Goal: Task Accomplishment & Management: Use online tool/utility

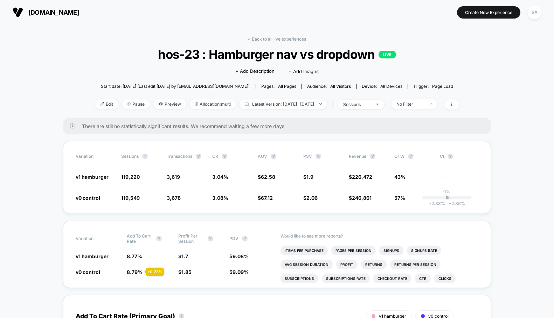
click at [387, 86] on span "all devices" at bounding box center [391, 86] width 22 height 5
click at [498, 13] on button "Create New Experience" at bounding box center [488, 12] width 63 height 12
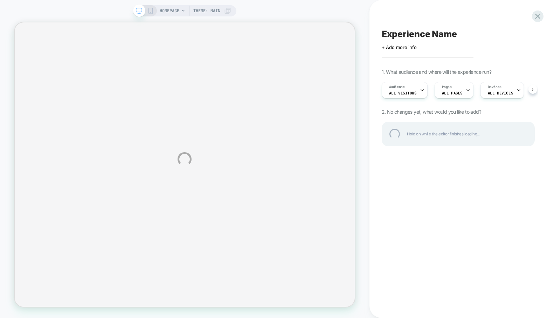
click at [495, 89] on div "HOMEPAGE Theme: MAIN Experience Name Click to edit experience details + Add mor…" at bounding box center [277, 159] width 554 height 318
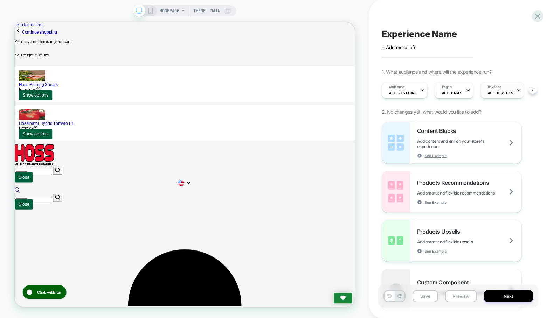
scroll to position [0, 0]
click at [510, 94] on div "Devices ALL DEVICES" at bounding box center [500, 90] width 39 height 16
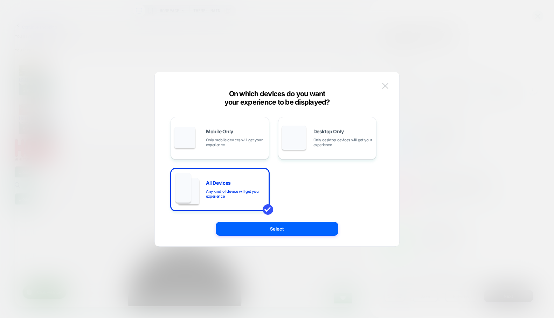
click at [382, 87] on img at bounding box center [385, 86] width 6 height 6
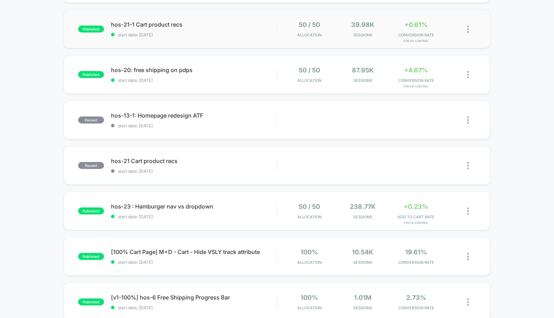
scroll to position [205, 0]
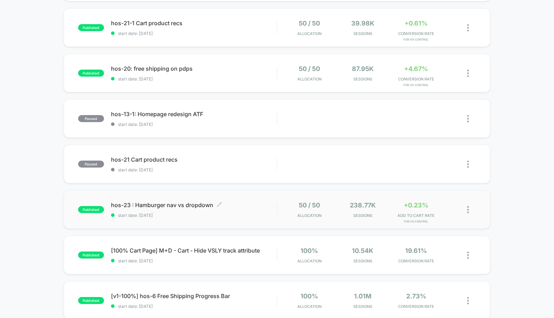
click at [187, 205] on span "hos-23 : Hamburger nav vs dropdown Click to edit experience details" at bounding box center [194, 205] width 166 height 7
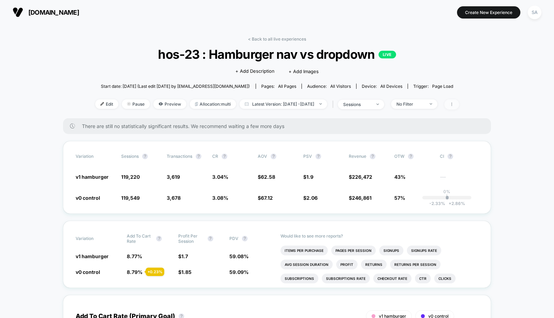
click at [459, 104] on span at bounding box center [452, 104] width 15 height 10
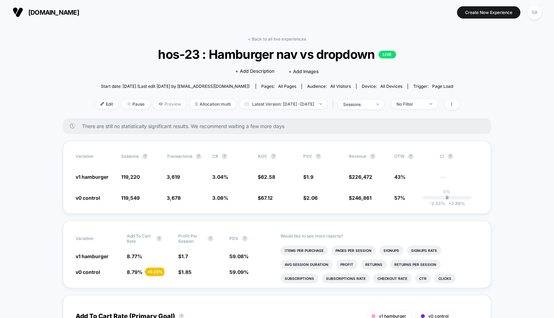
click at [153, 105] on span "Preview" at bounding box center [169, 103] width 33 height 9
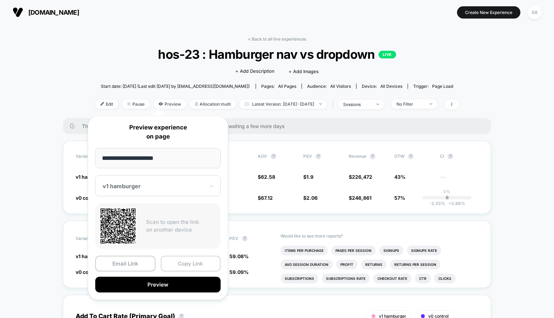
click at [190, 262] on button "Copy Link" at bounding box center [191, 264] width 60 height 16
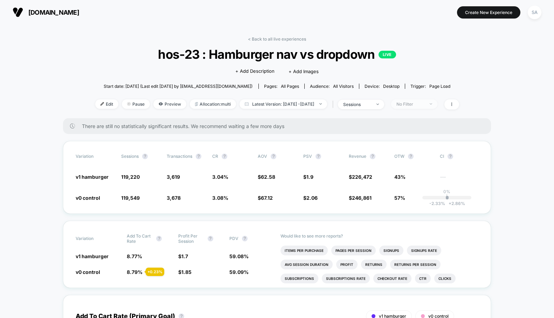
click at [425, 102] on div "No Filter" at bounding box center [411, 104] width 28 height 5
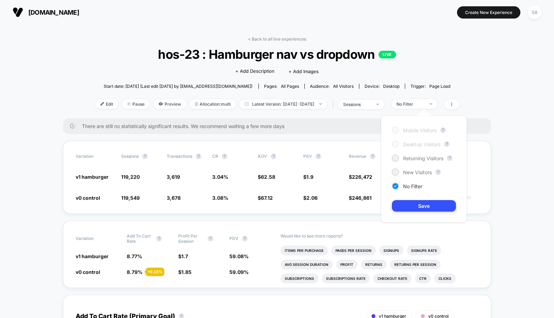
click at [397, 146] on div at bounding box center [395, 144] width 5 height 5
click at [424, 208] on button "Save" at bounding box center [424, 206] width 64 height 12
